Goal: Transaction & Acquisition: Purchase product/service

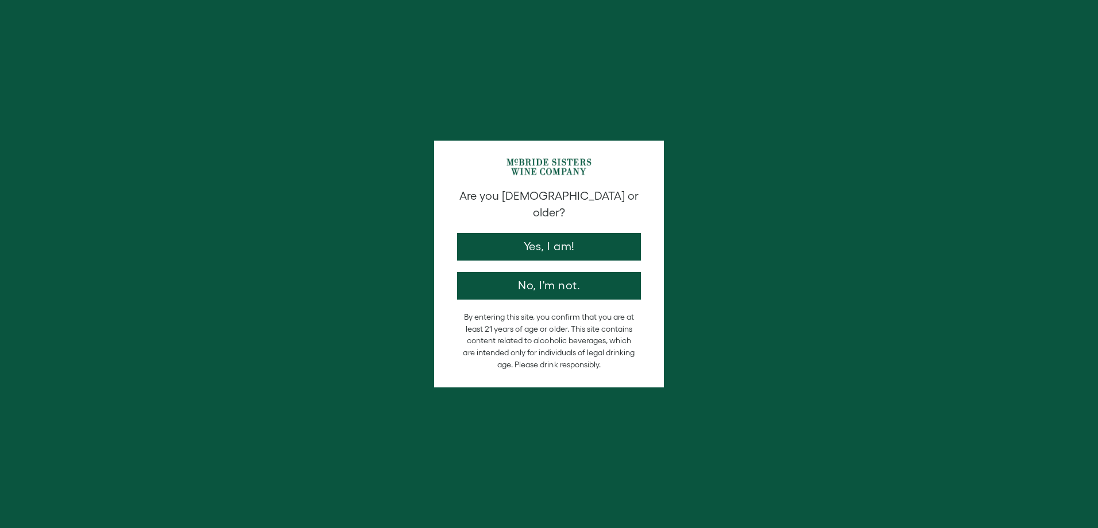
click at [575, 233] on button "Yes, I am!" at bounding box center [549, 247] width 184 height 28
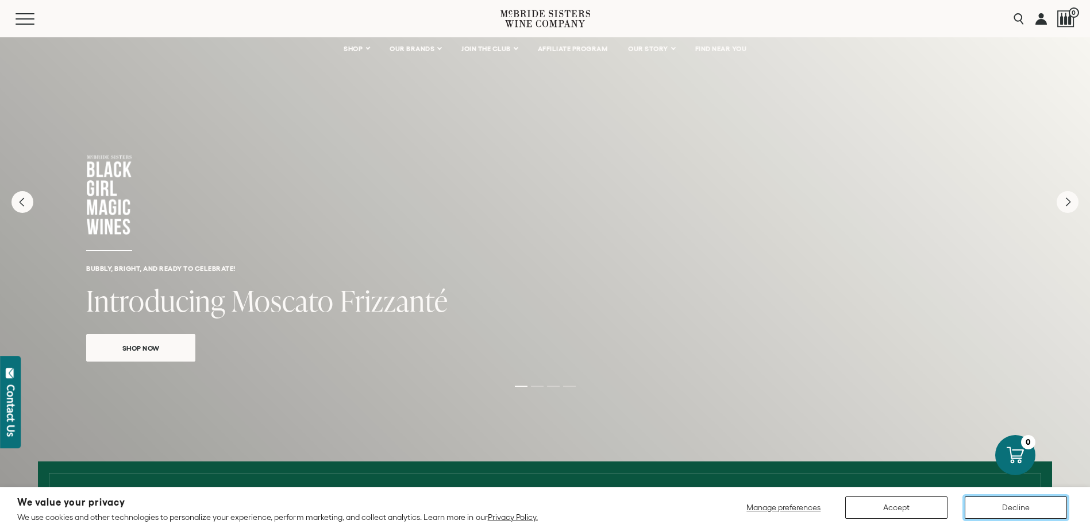
click at [1020, 504] on button "Decline" at bounding box center [1015, 508] width 102 height 22
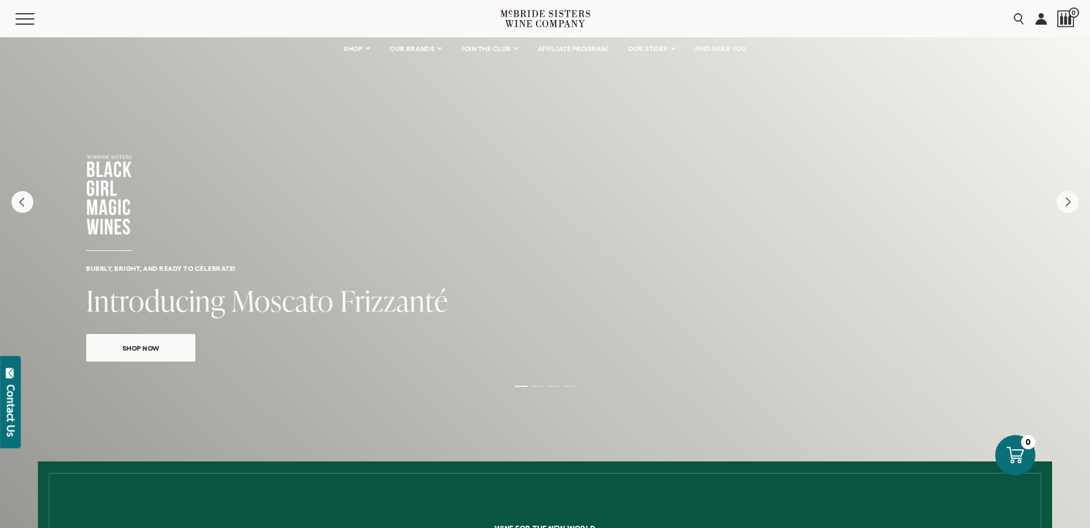
click at [187, 365] on div "Bubbly, bright, and ready to celebrate! Introducing Moscato Frizzanté Shop Now" at bounding box center [545, 214] width 1090 height 354
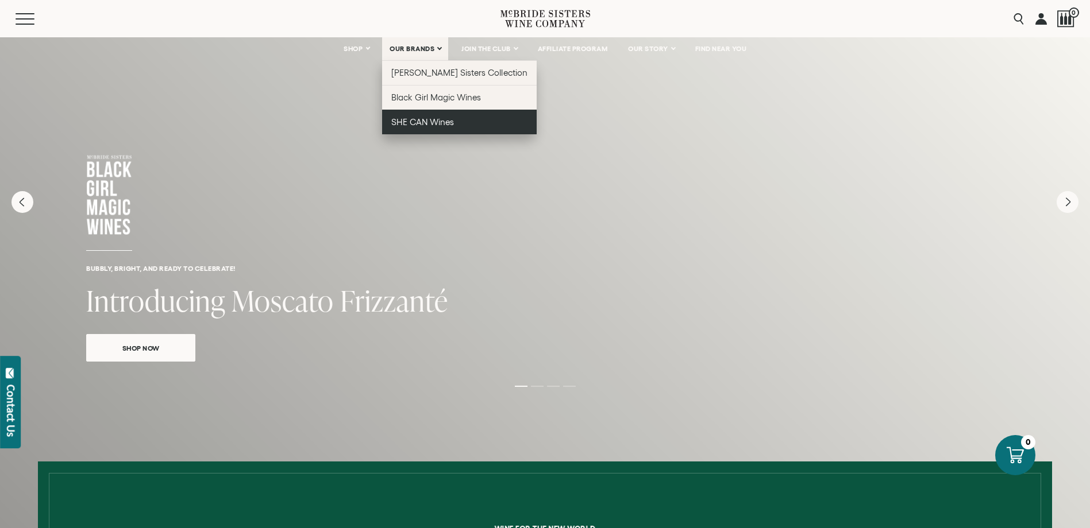
click at [416, 117] on span "SHE CAN Wines" at bounding box center [422, 122] width 63 height 10
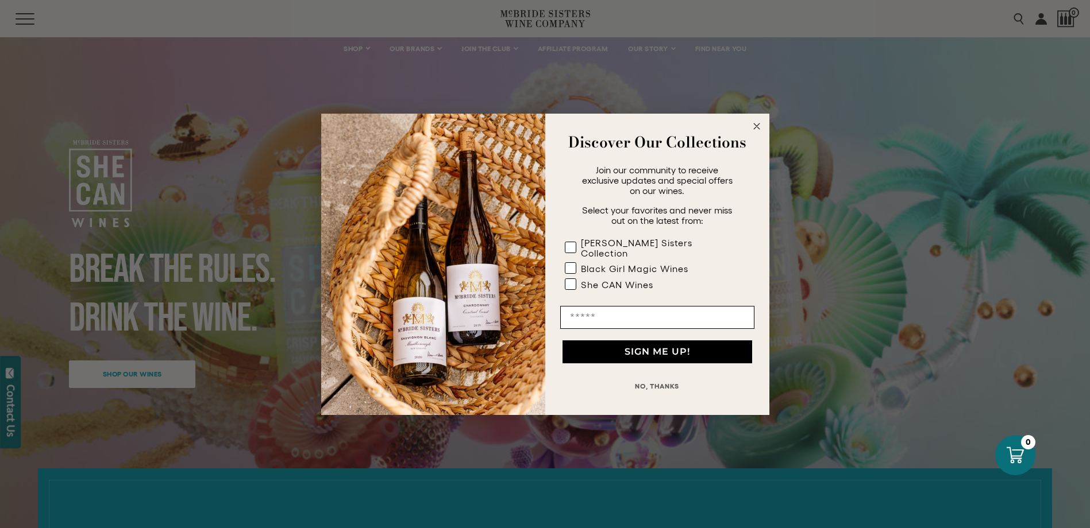
click at [755, 133] on circle "Close dialog" at bounding box center [756, 125] width 13 height 13
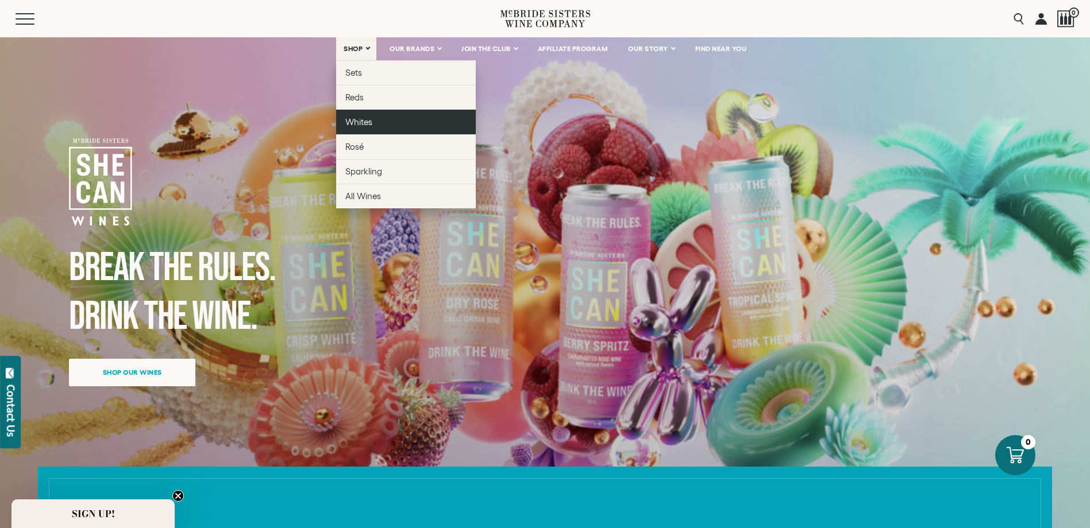
scroll to position [57, 0]
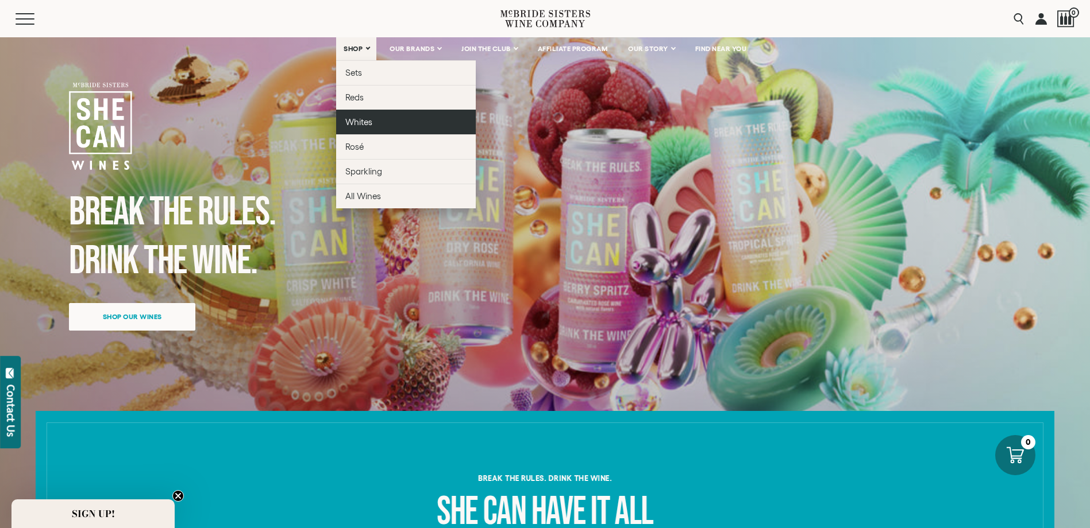
click at [393, 116] on link "Whites" at bounding box center [406, 122] width 140 height 25
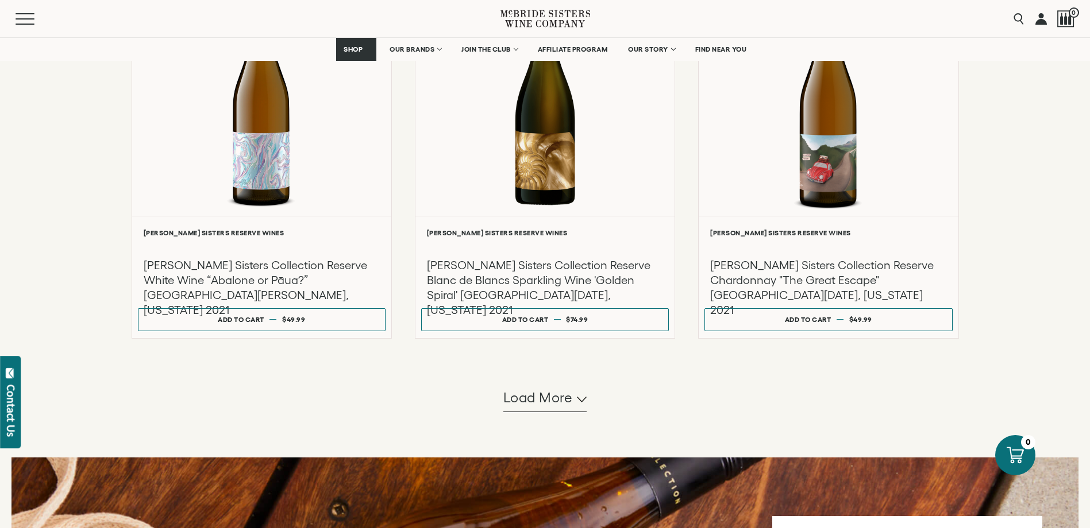
scroll to position [1116, 0]
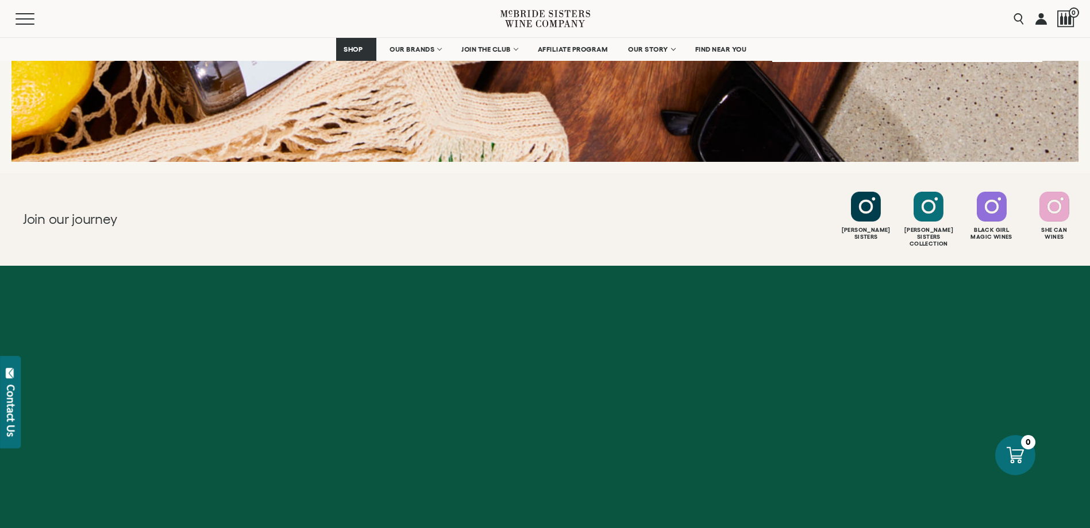
scroll to position [1730, 0]
